Goal: Consume media (video, audio)

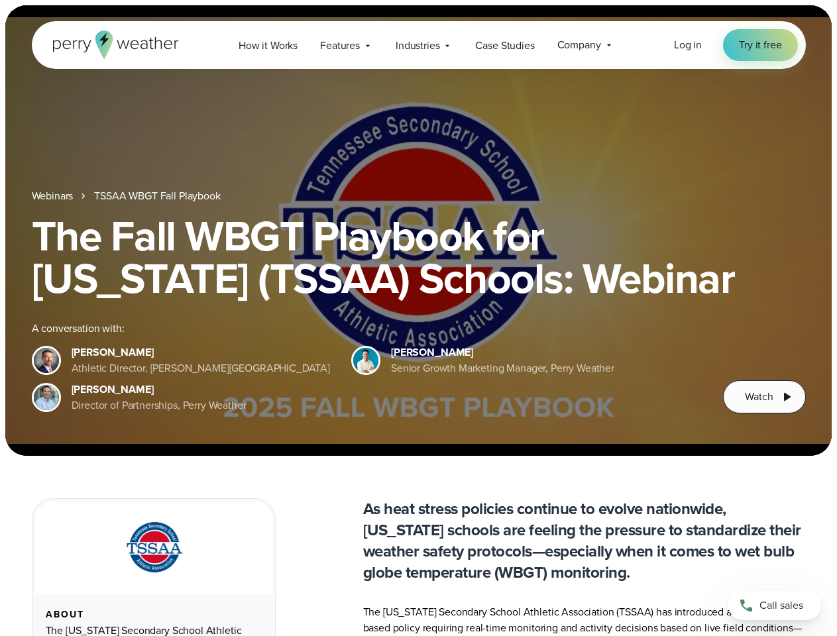
click at [418, 318] on div "The Fall WBGT Playbook for [US_STATE] (TSSAA) Schools: Webinar A conversation w…" at bounding box center [419, 314] width 774 height 199
click at [418, 45] on span "Industries" at bounding box center [418, 46] width 44 height 16
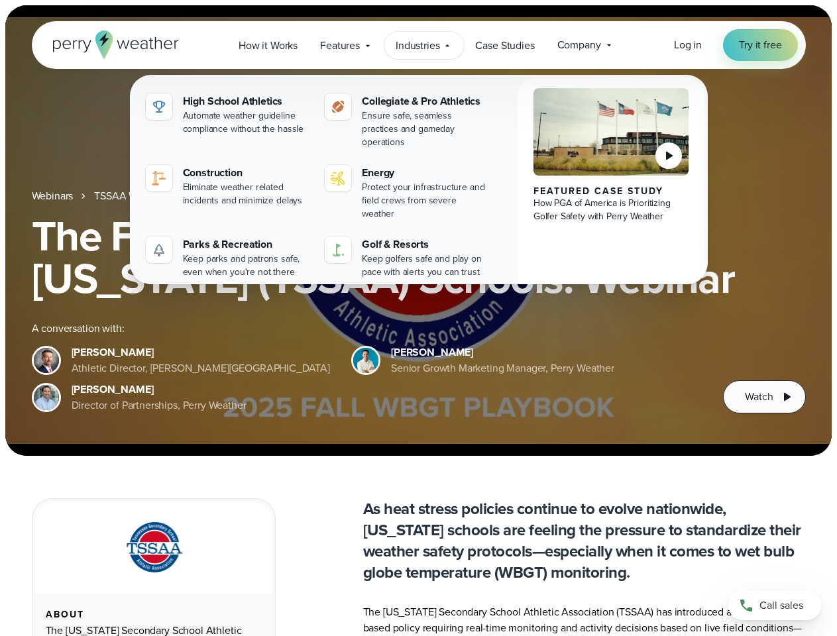
click at [418, 231] on h1 "The Fall WBGT Playbook for [US_STATE] (TSSAA) Schools: Webinar" at bounding box center [419, 257] width 774 height 85
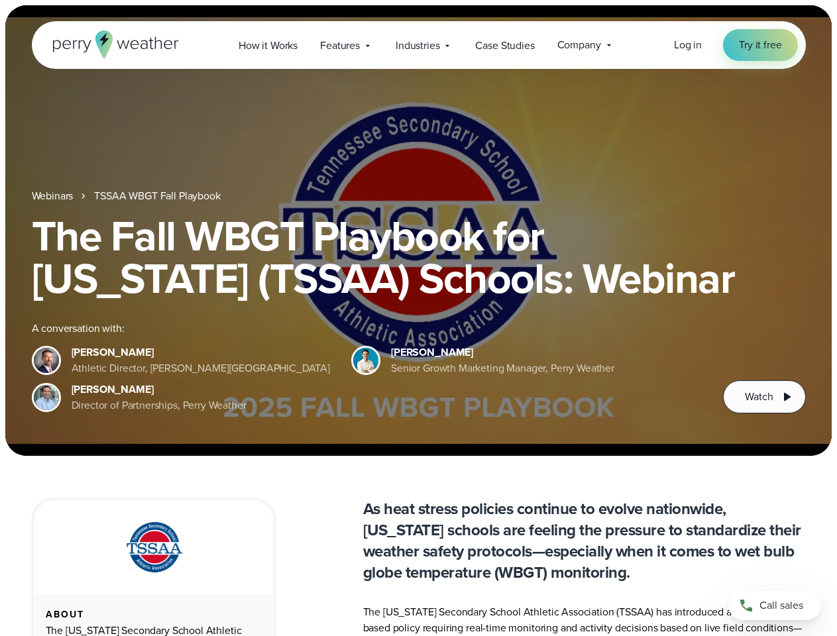
click at [158, 196] on link "TSSAA WBGT Fall Playbook" at bounding box center [157, 196] width 126 height 16
click at [764, 397] on span "Watch" at bounding box center [759, 397] width 28 height 16
